Goal: Information Seeking & Learning: Learn about a topic

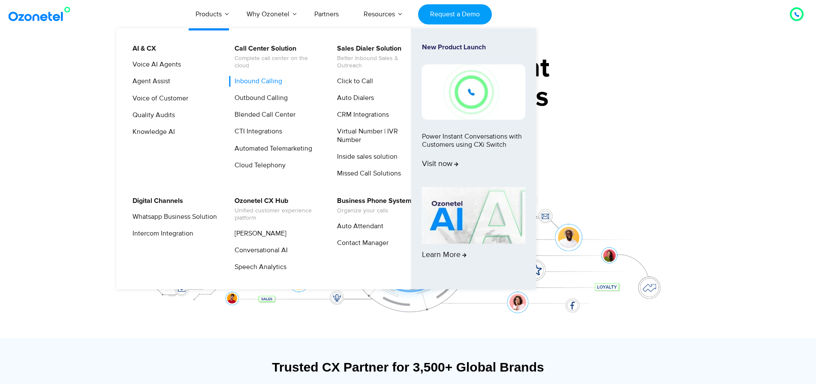
click at [271, 84] on link "Inbound Calling" at bounding box center [256, 81] width 54 height 11
